Goal: Task Accomplishment & Management: Use online tool/utility

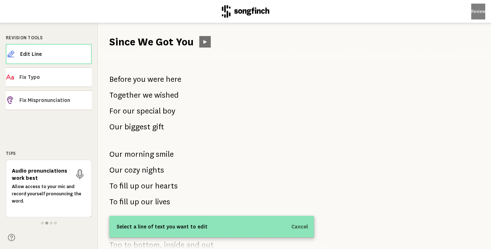
click at [205, 44] on button at bounding box center [205, 42] width 12 height 12
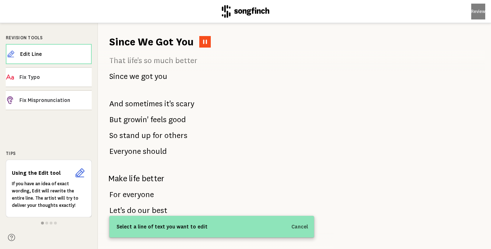
scroll to position [721, 0]
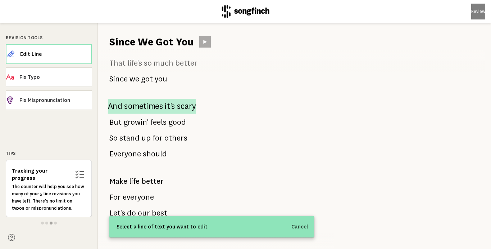
drag, startPoint x: 170, startPoint y: 158, endPoint x: 114, endPoint y: 104, distance: 78.1
click at [113, 104] on div "Before you were here Together we wished For our special boy Our biggest gift Ou…" at bounding box center [212, 149] width 228 height 200
drag, startPoint x: 185, startPoint y: 168, endPoint x: 112, endPoint y: 110, distance: 93.7
click at [112, 110] on div "Before you were here Together we wished For our special boy Our biggest gift Ou…" at bounding box center [212, 149] width 228 height 200
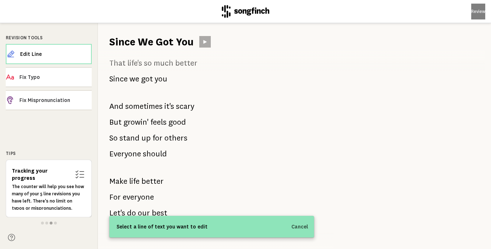
drag, startPoint x: 123, startPoint y: 88, endPoint x: 172, endPoint y: 148, distance: 77.1
click at [172, 148] on div "Before you were here Together we wished For our special boy Our biggest gift Ou…" at bounding box center [212, 149] width 228 height 200
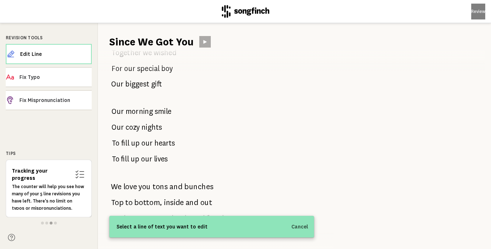
scroll to position [0, 0]
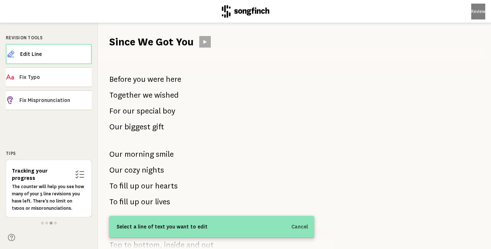
click at [206, 45] on button at bounding box center [205, 42] width 12 height 12
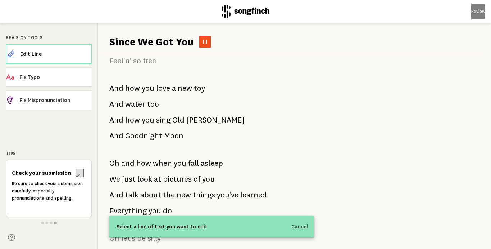
scroll to position [454, 0]
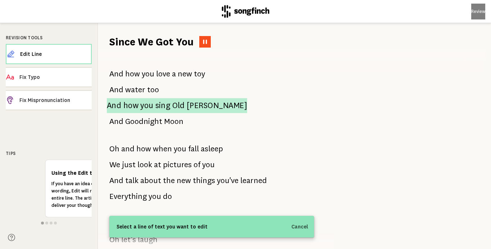
click at [195, 103] on span "[PERSON_NAME]" at bounding box center [217, 105] width 60 height 15
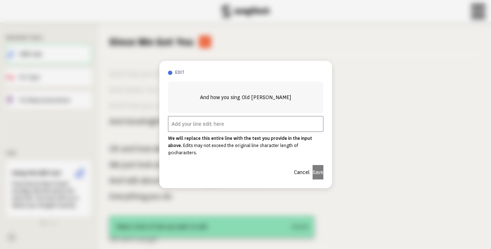
scroll to position [647, 0]
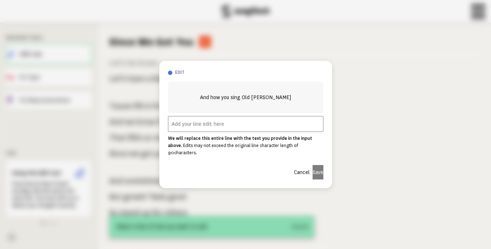
click at [189, 127] on input "text" at bounding box center [245, 124] width 155 height 16
type input "And when we sing Old [PERSON_NAME]/and read Goodnight Moon"
click at [314, 169] on button "Save" at bounding box center [318, 172] width 11 height 14
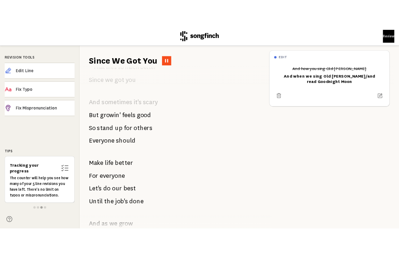
scroll to position [730, 0]
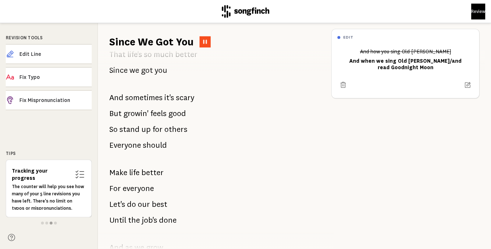
click at [204, 37] on button at bounding box center [205, 41] width 11 height 11
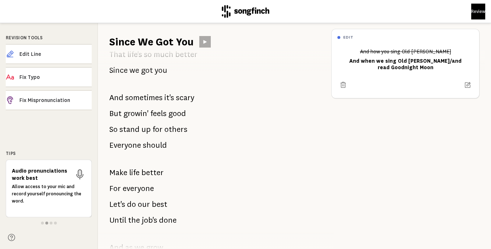
drag, startPoint x: 169, startPoint y: 146, endPoint x: 117, endPoint y: 96, distance: 71.5
click at [117, 96] on div "Before you were here Together we wished For our special boy Our biggest gift Ou…" at bounding box center [212, 149] width 228 height 200
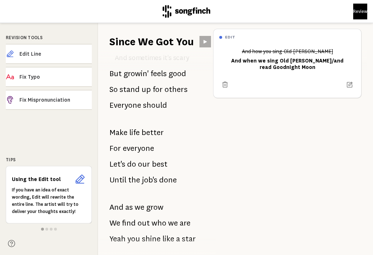
scroll to position [957, 0]
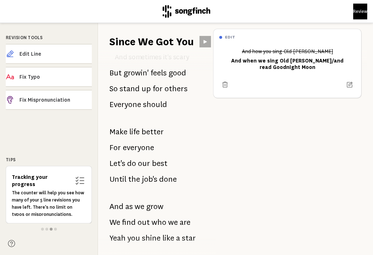
click at [203, 40] on icon at bounding box center [205, 42] width 6 height 6
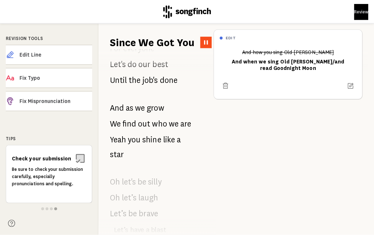
scroll to position [1028, 0]
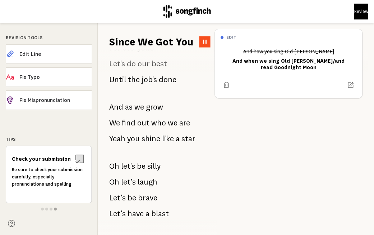
click at [202, 42] on icon at bounding box center [204, 41] width 5 height 5
click at [202, 42] on icon at bounding box center [205, 42] width 6 height 6
click at [178, 38] on h1 "Since We Got You" at bounding box center [151, 42] width 84 height 14
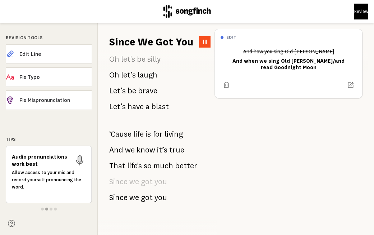
scroll to position [1141, 0]
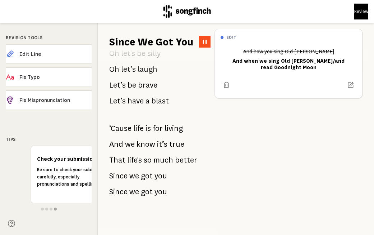
click at [205, 44] on icon at bounding box center [205, 42] width 6 height 6
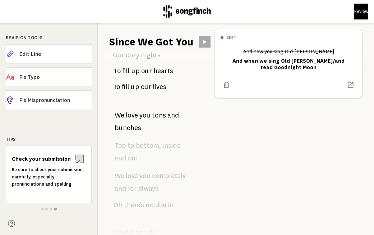
scroll to position [0, 0]
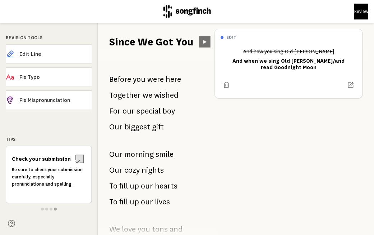
click at [202, 44] on button at bounding box center [205, 42] width 12 height 12
click at [204, 40] on icon at bounding box center [204, 42] width 3 height 4
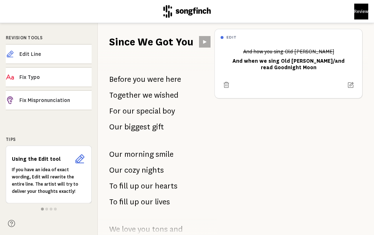
click at [204, 41] on icon at bounding box center [204, 42] width 3 height 4
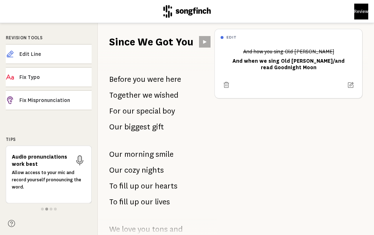
click at [206, 40] on icon at bounding box center [205, 42] width 6 height 6
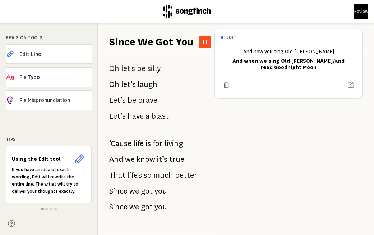
scroll to position [1141, 0]
